Goal: Download file/media

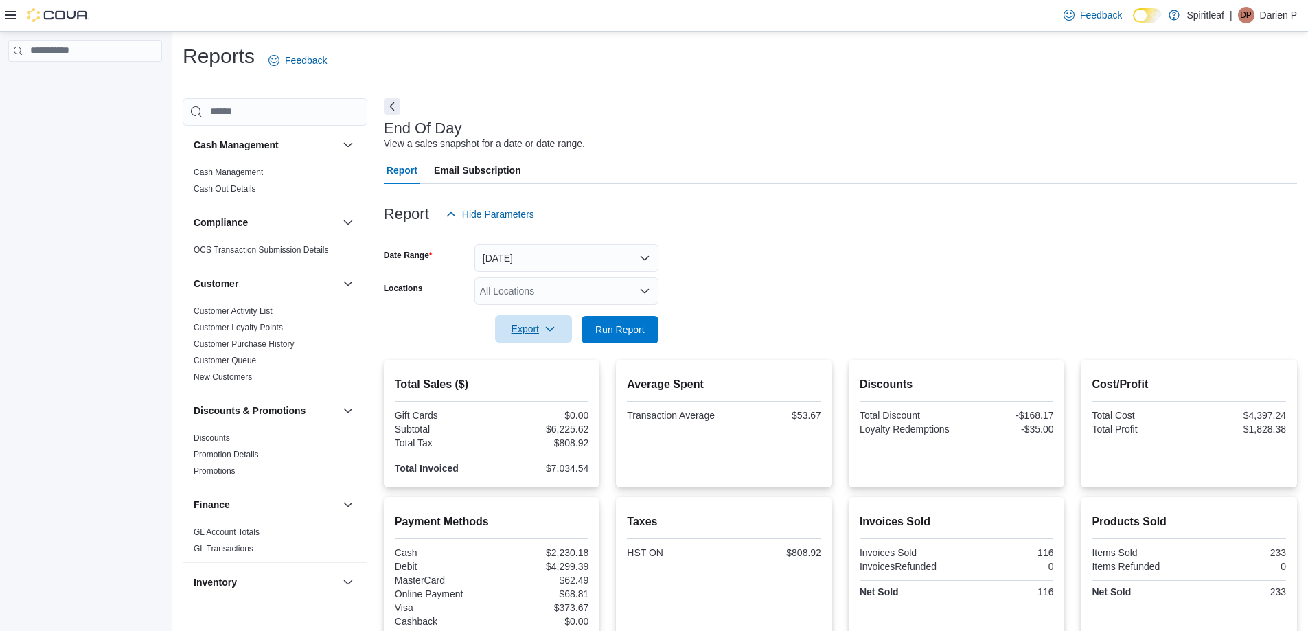
click at [549, 328] on icon "button" at bounding box center [549, 328] width 11 height 11
click at [555, 385] on span "Export to Pdf" at bounding box center [535, 384] width 62 height 11
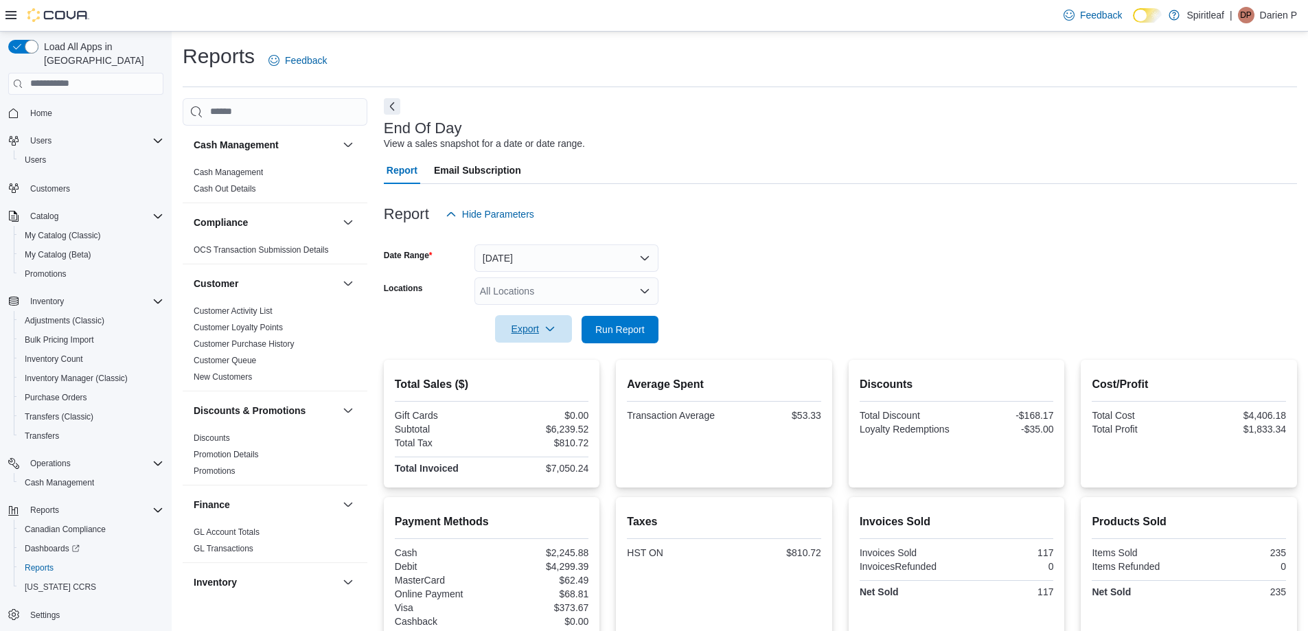
click at [520, 335] on span "Export" at bounding box center [533, 328] width 60 height 27
click at [548, 396] on button "Export to Pdf" at bounding box center [535, 384] width 78 height 27
